Goal: Information Seeking & Learning: Learn about a topic

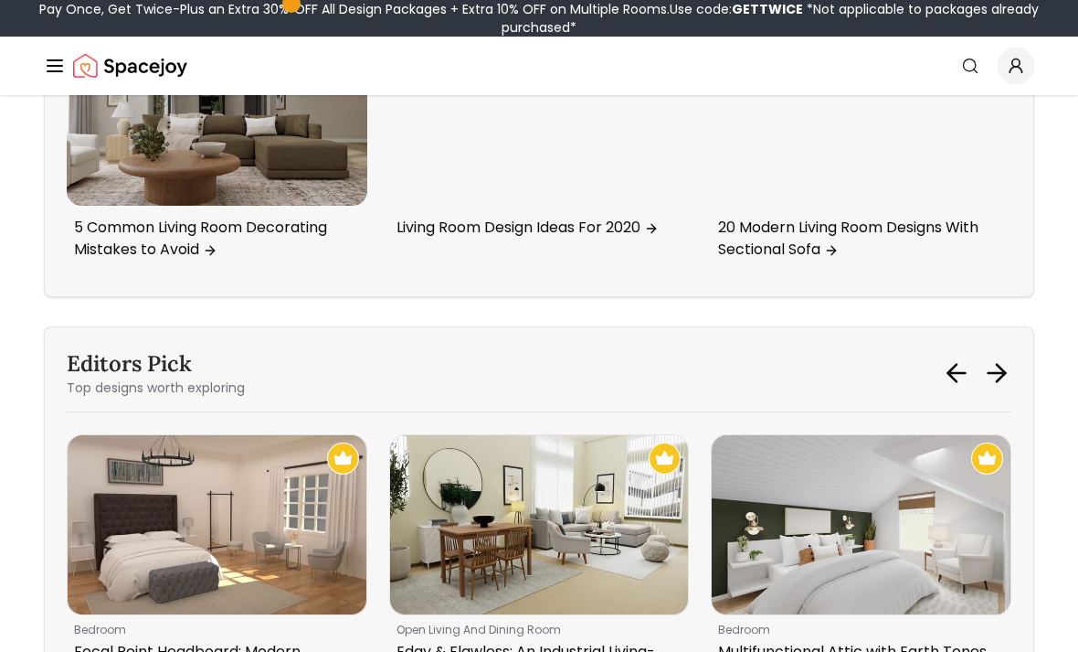
scroll to position [8033, 0]
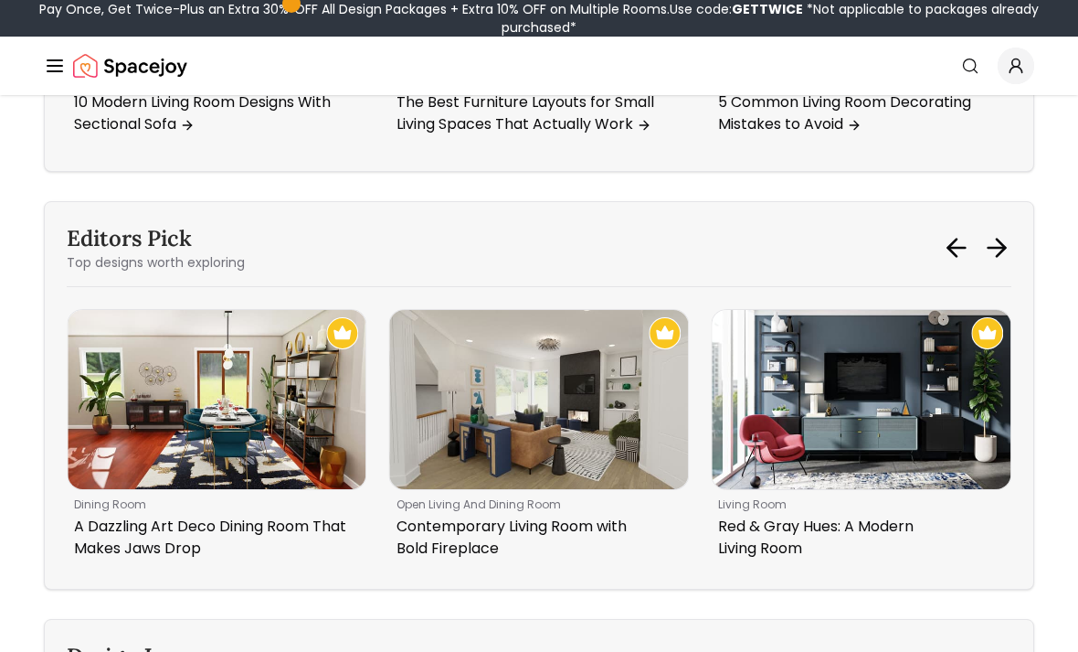
click at [899, 460] on img "4 / 6" at bounding box center [861, 399] width 299 height 179
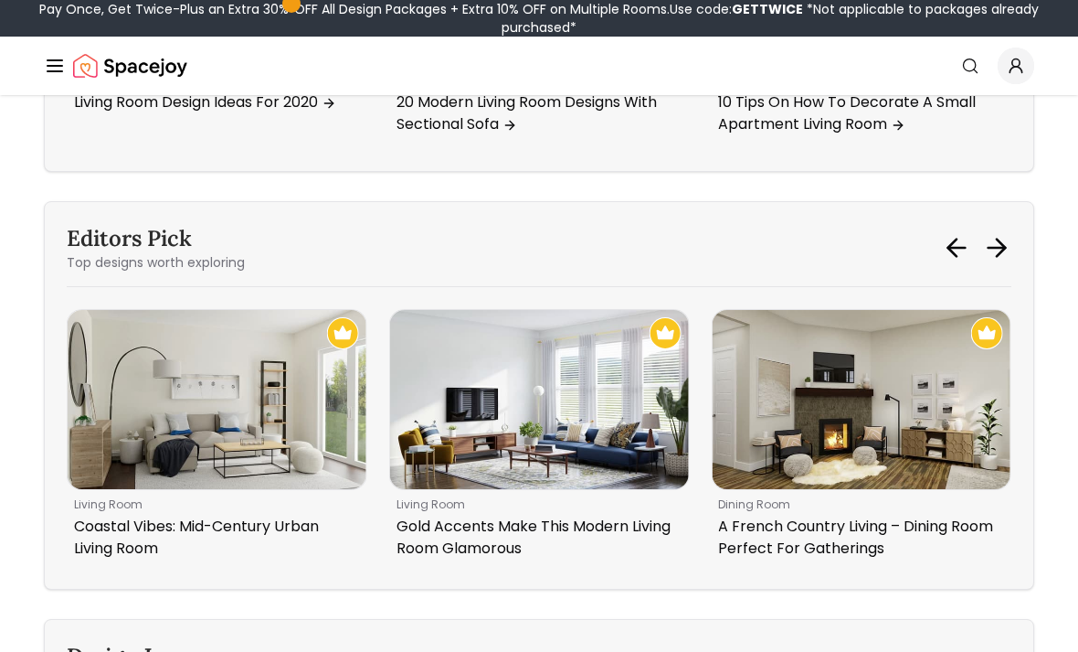
click at [525, 559] on p "Gold Accents Make This Modern Living Room Glamorous" at bounding box center [536, 537] width 279 height 44
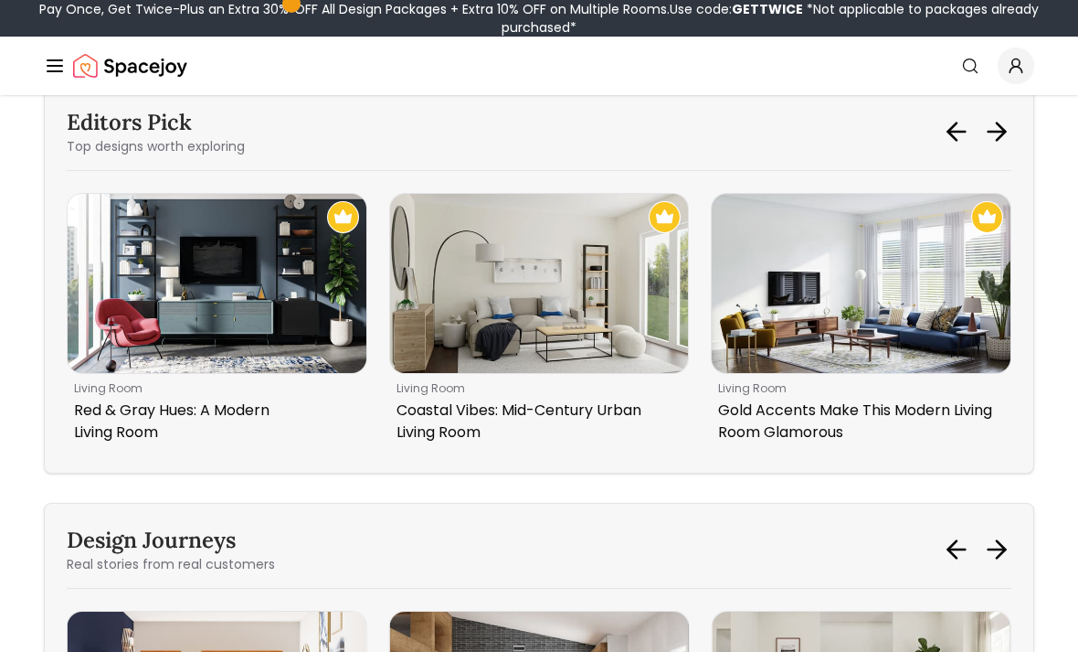
scroll to position [8246, 0]
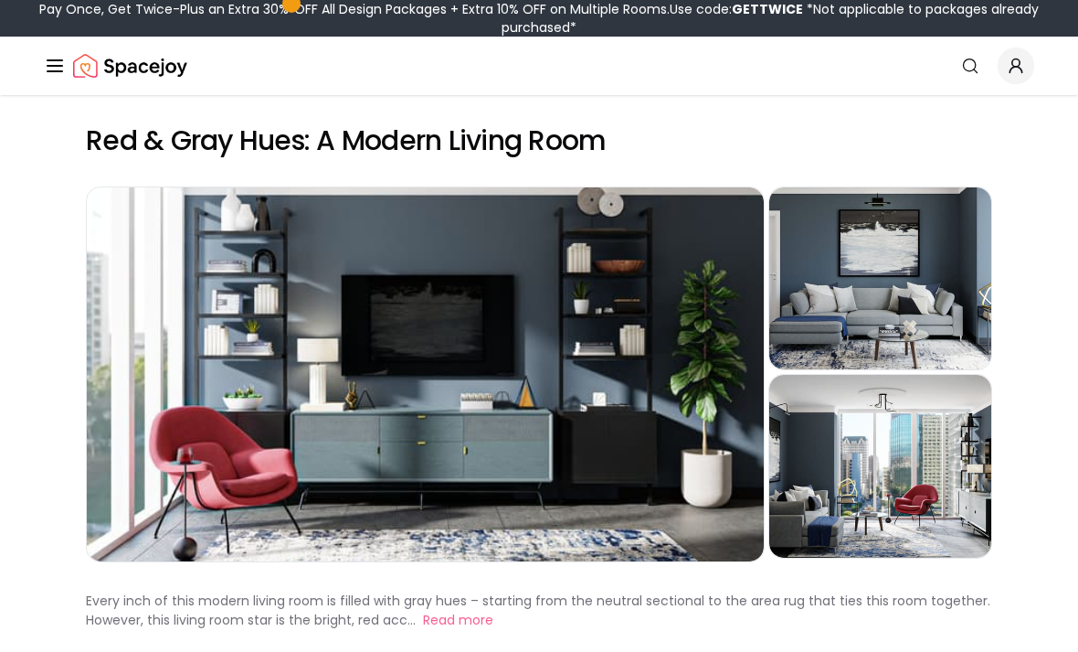
click at [608, 450] on div "Preview" at bounding box center [425, 374] width 677 height 374
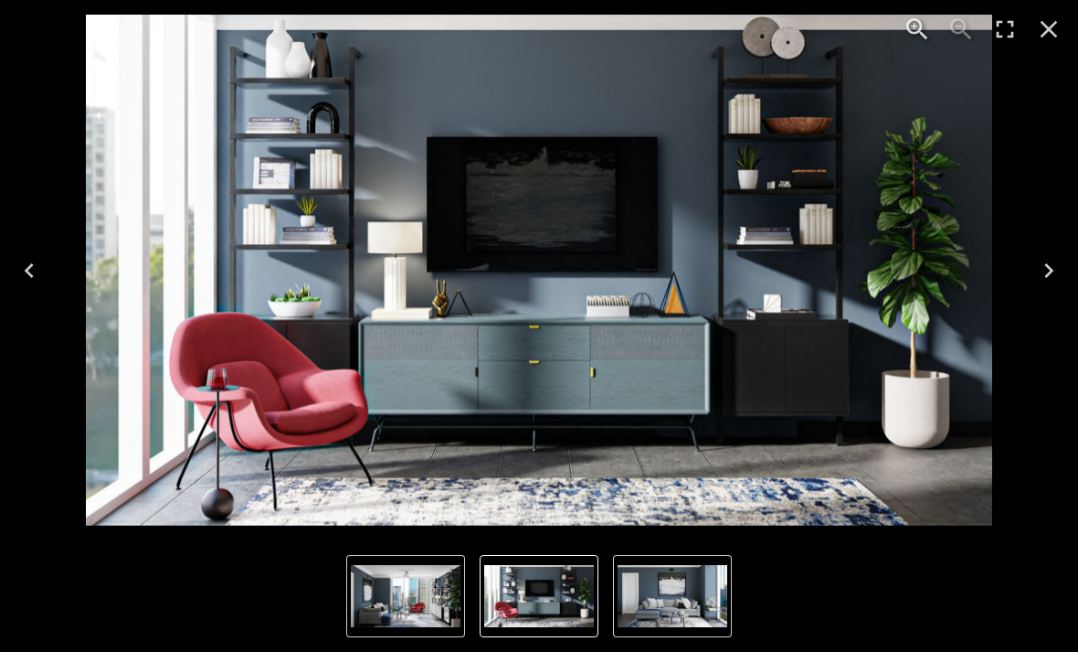
click at [548, 597] on img "1 of 3" at bounding box center [539, 596] width 110 height 62
click at [679, 611] on img "2 of 3" at bounding box center [673, 596] width 110 height 62
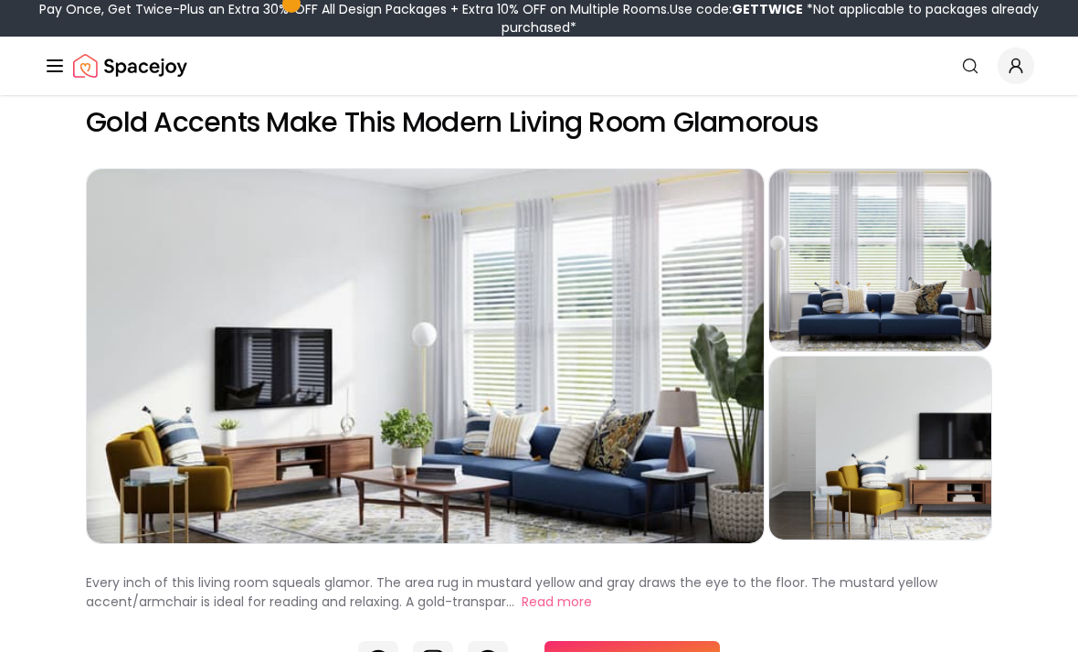
scroll to position [19, 0]
